Goal: Task Accomplishment & Management: Use online tool/utility

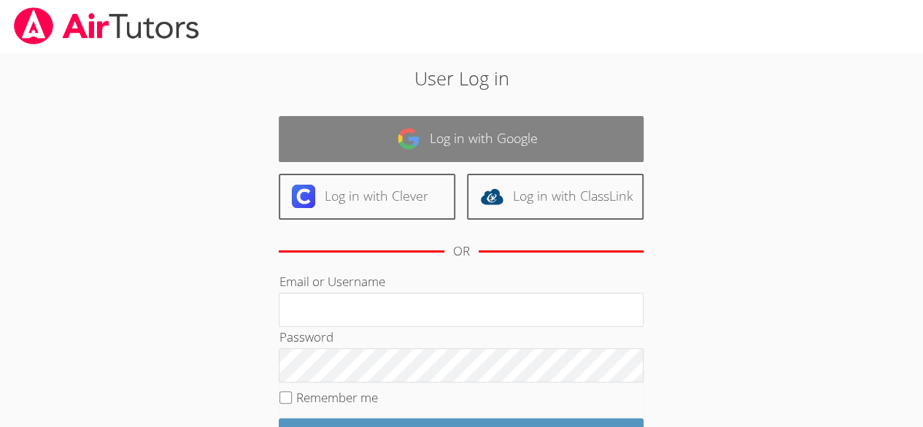
click at [601, 122] on link "Log in with Google" at bounding box center [461, 139] width 365 height 46
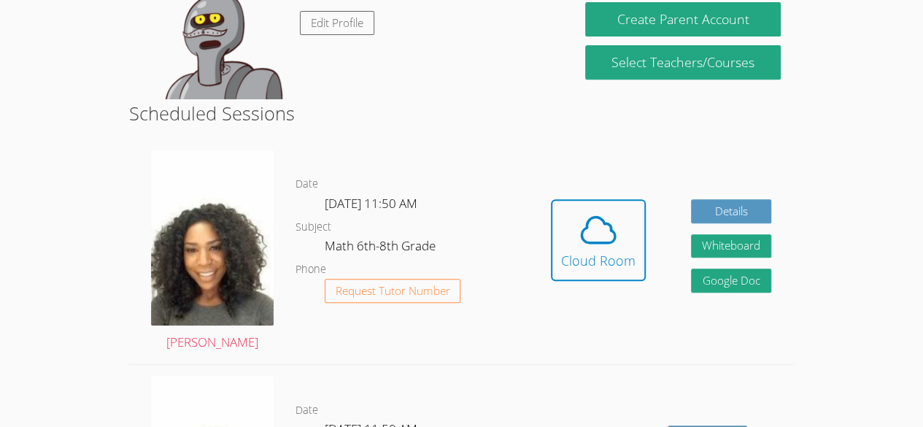
scroll to position [284, 0]
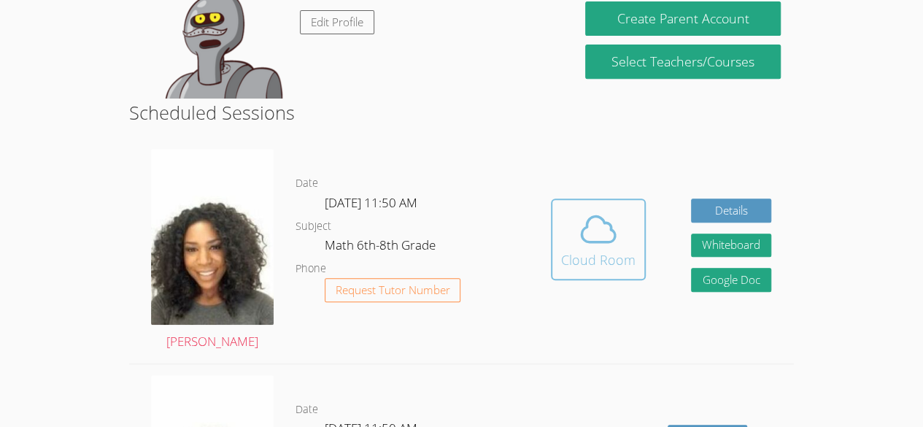
click at [606, 255] on div "Cloud Room" at bounding box center [598, 260] width 74 height 20
click at [600, 242] on icon at bounding box center [599, 230] width 34 height 26
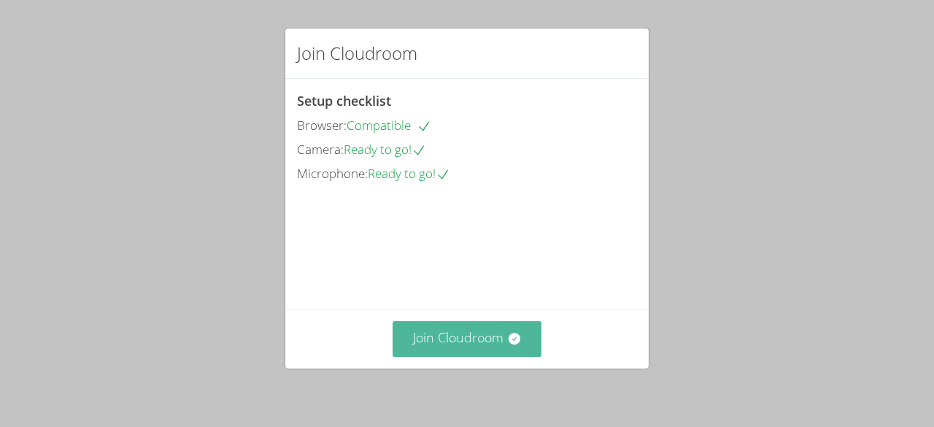
click at [498, 342] on button "Join Cloudroom" at bounding box center [468, 339] width 150 height 36
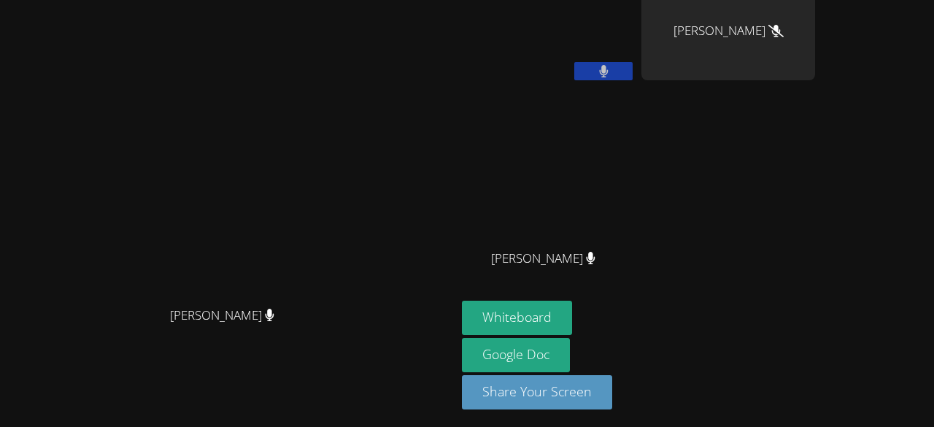
scroll to position [24, 0]
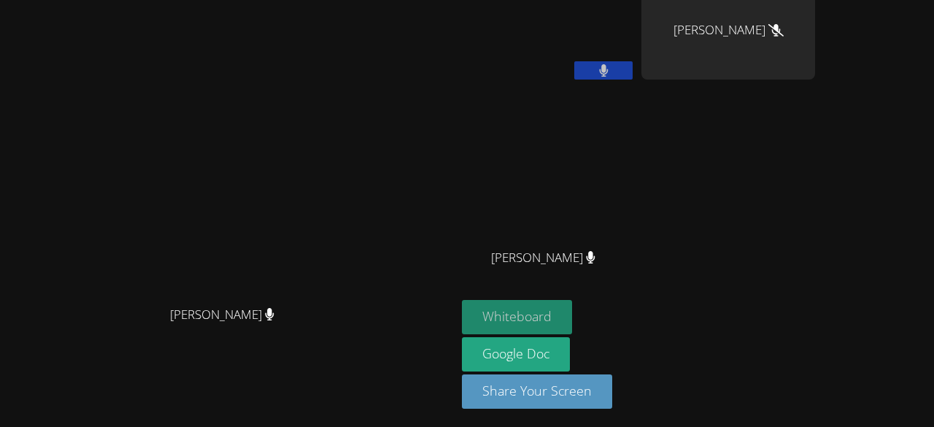
click at [572, 324] on button "Whiteboard" at bounding box center [517, 317] width 110 height 34
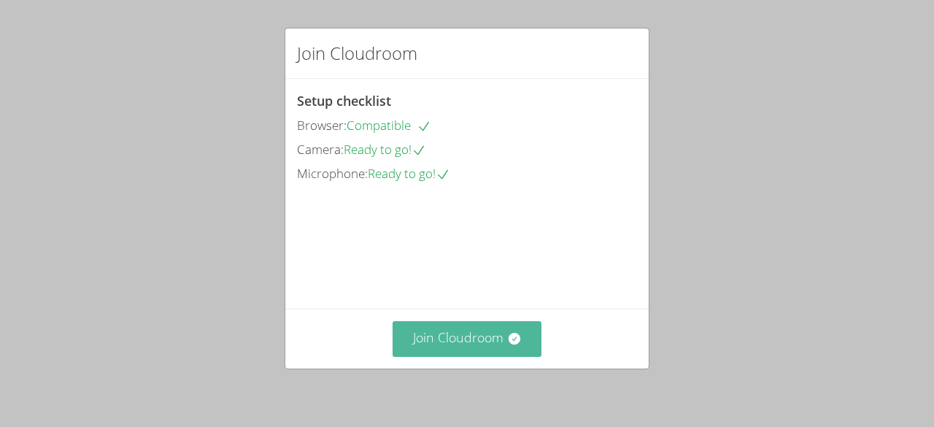
click at [440, 339] on button "Join Cloudroom" at bounding box center [468, 339] width 150 height 36
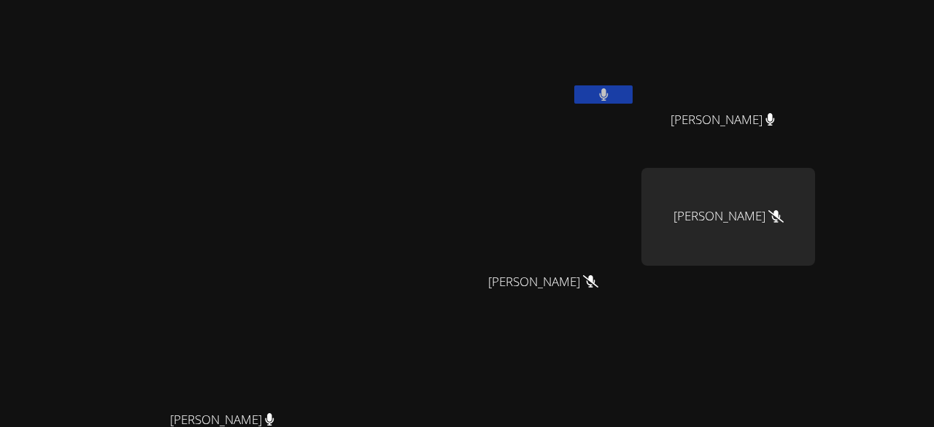
scroll to position [186, 0]
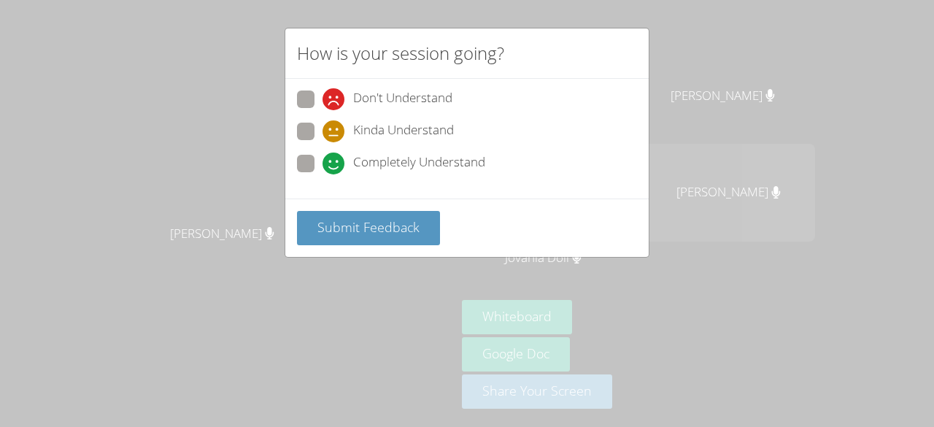
click at [323, 174] on span at bounding box center [323, 174] width 0 height 0
click at [323, 158] on input "Completely Understand" at bounding box center [329, 161] width 12 height 12
radio input "true"
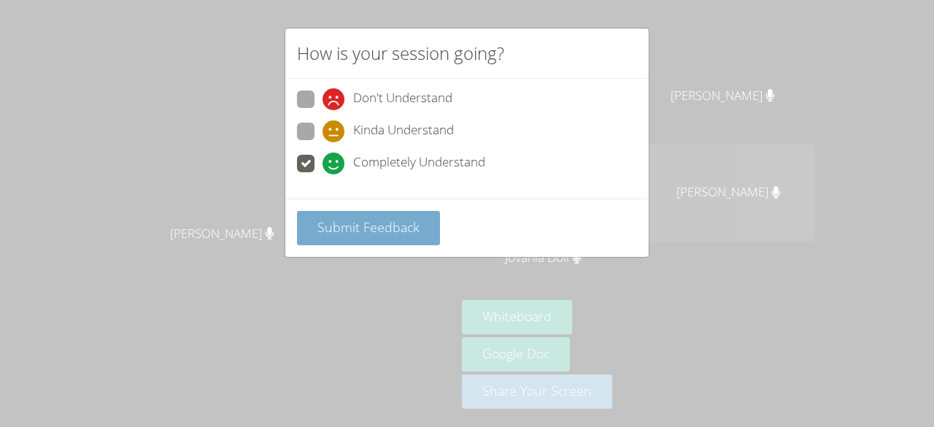
click at [353, 224] on span "Submit Feedback" at bounding box center [368, 227] width 102 height 18
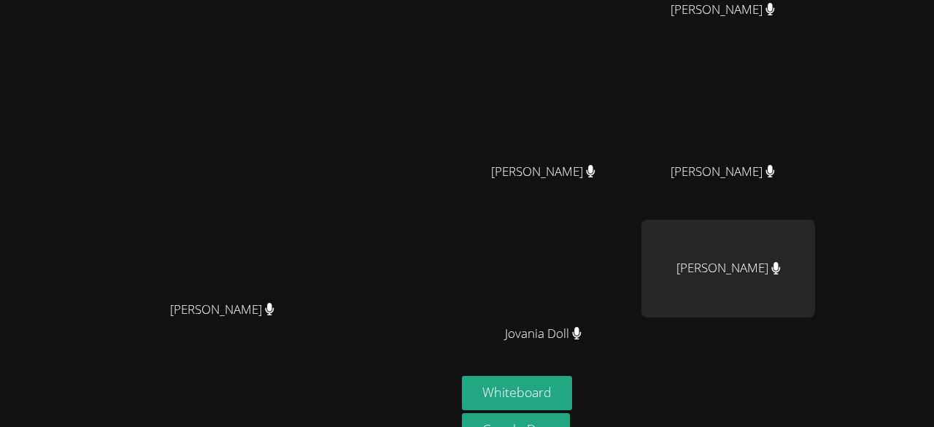
scroll to position [109, 0]
